Goal: Transaction & Acquisition: Download file/media

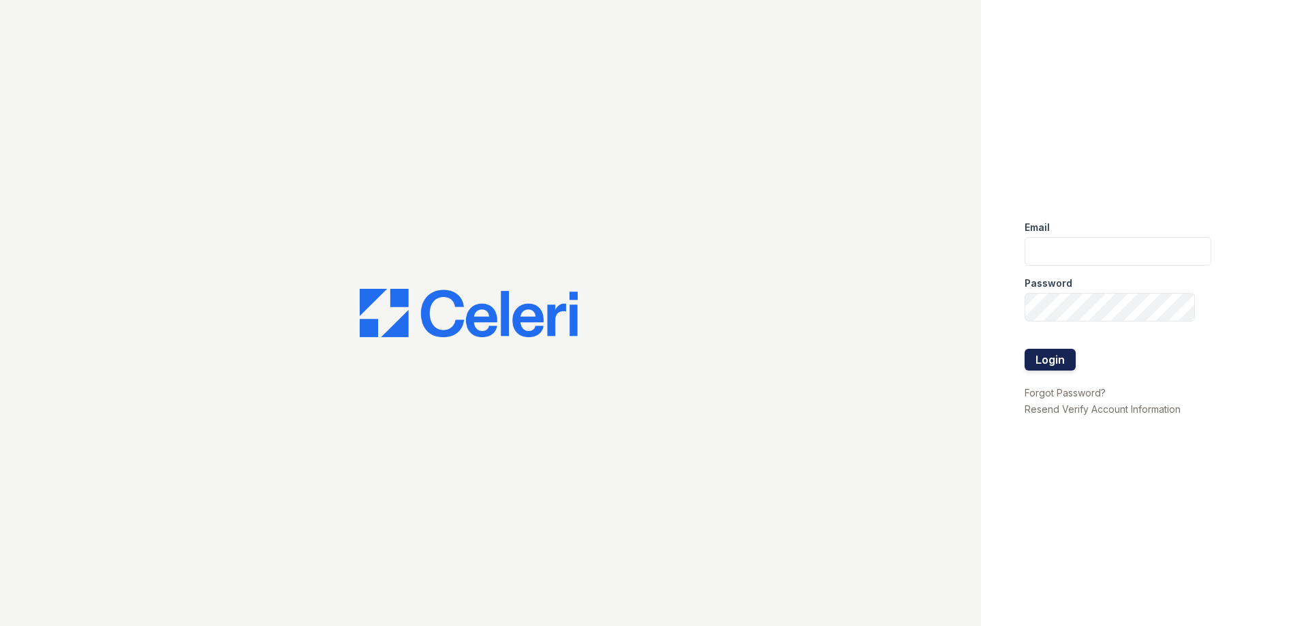
type input "[DOMAIN_NAME][EMAIL_ADDRESS][DOMAIN_NAME]"
click at [1067, 358] on button "Login" at bounding box center [1050, 360] width 51 height 22
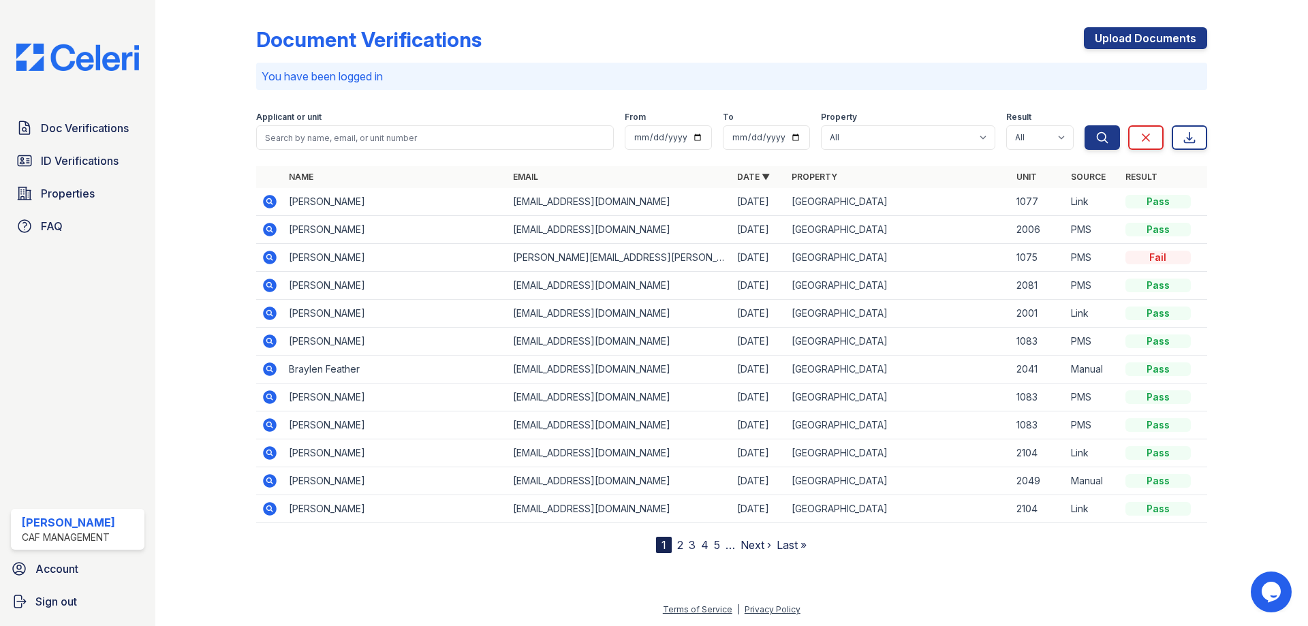
click at [270, 230] on icon at bounding box center [268, 228] width 3 height 3
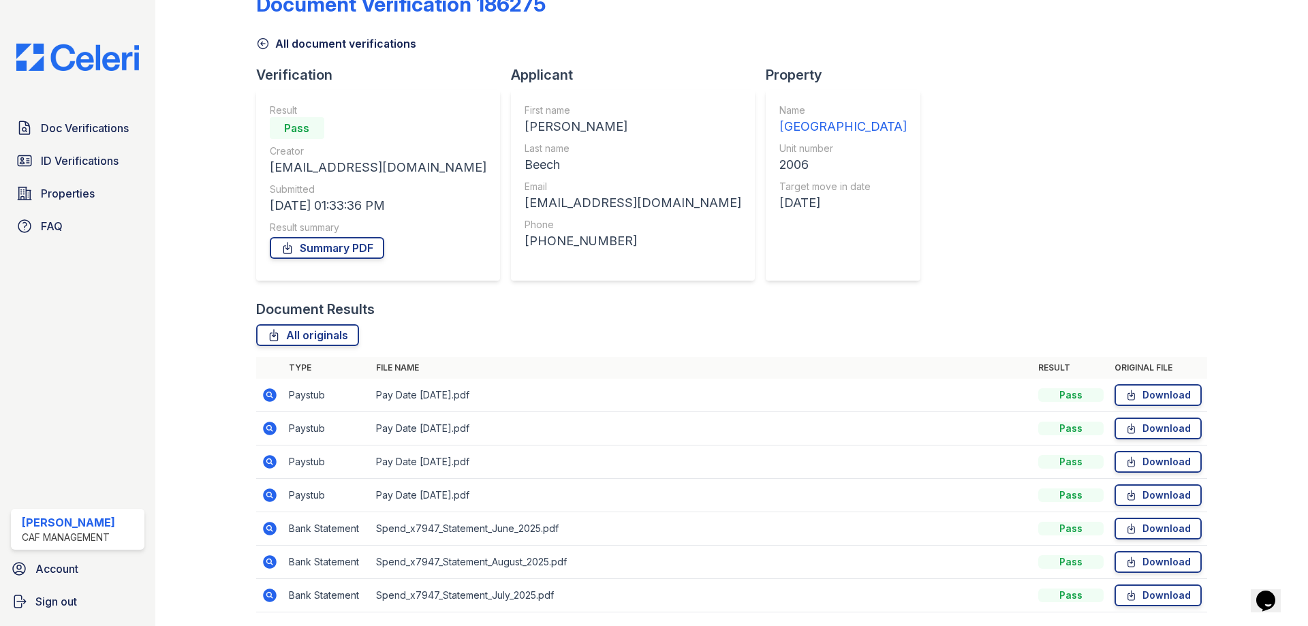
scroll to position [82, 0]
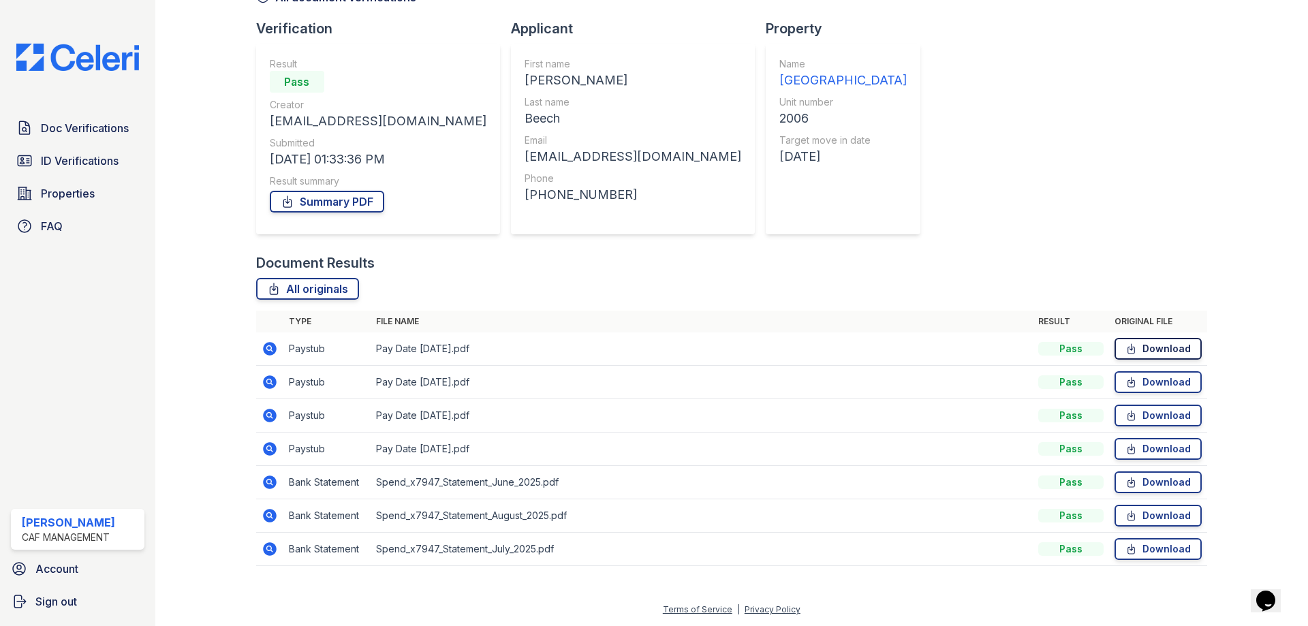
click at [1160, 345] on link "Download" at bounding box center [1158, 349] width 87 height 22
click at [1160, 382] on link "Download" at bounding box center [1158, 382] width 87 height 22
click at [1160, 418] on link "Download" at bounding box center [1158, 416] width 87 height 22
click at [1160, 449] on link "Download" at bounding box center [1158, 449] width 87 height 22
click at [360, 201] on link "Summary PDF" at bounding box center [327, 202] width 114 height 22
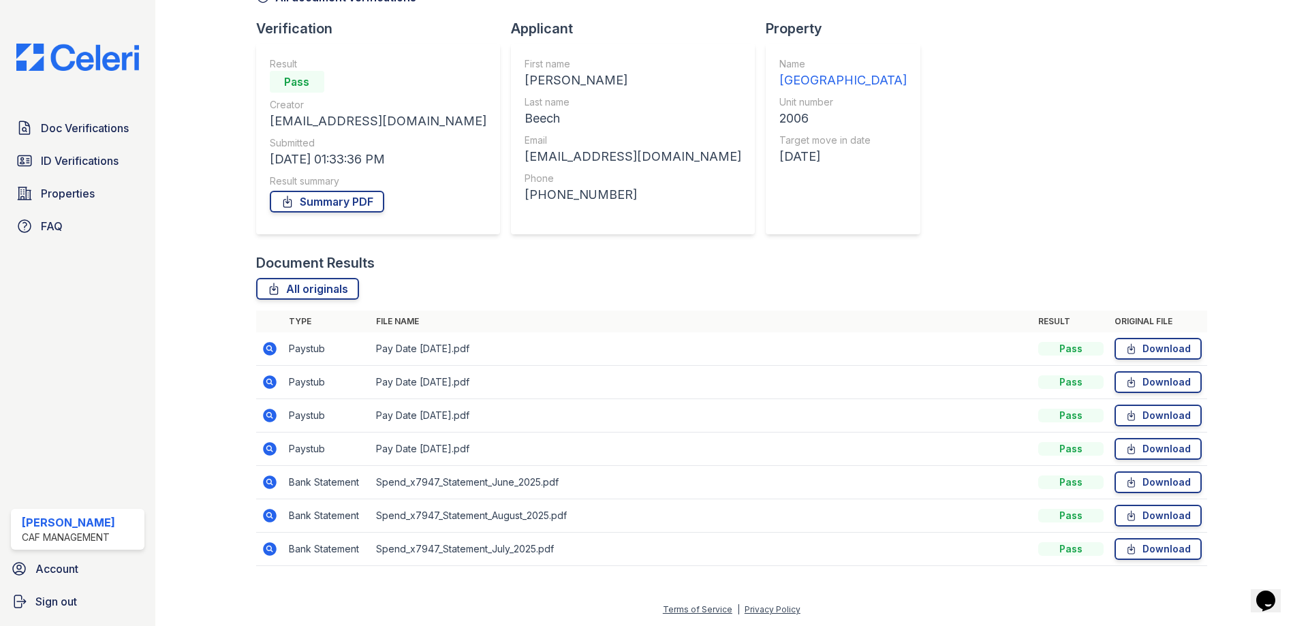
scroll to position [14, 0]
